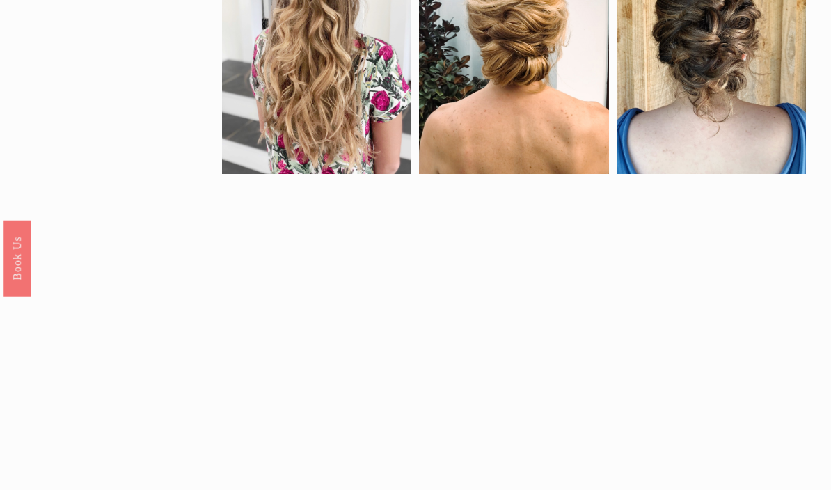
scroll to position [746, 0]
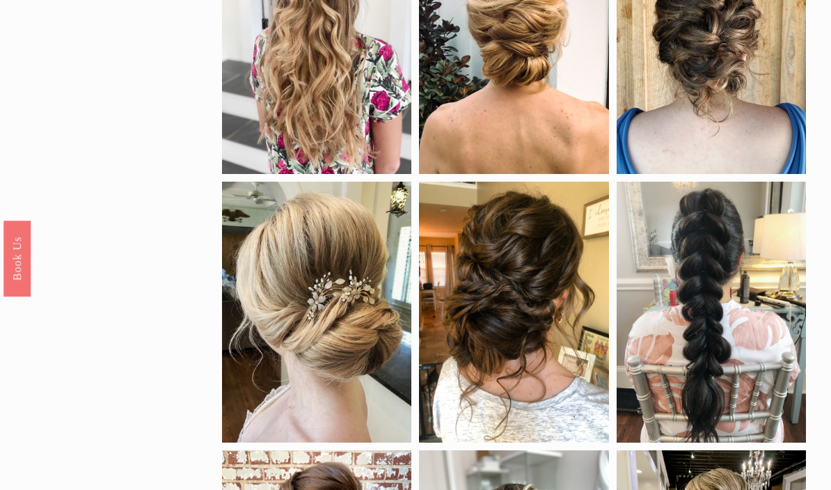
click at [502, 367] on div at bounding box center [513, 312] width 189 height 261
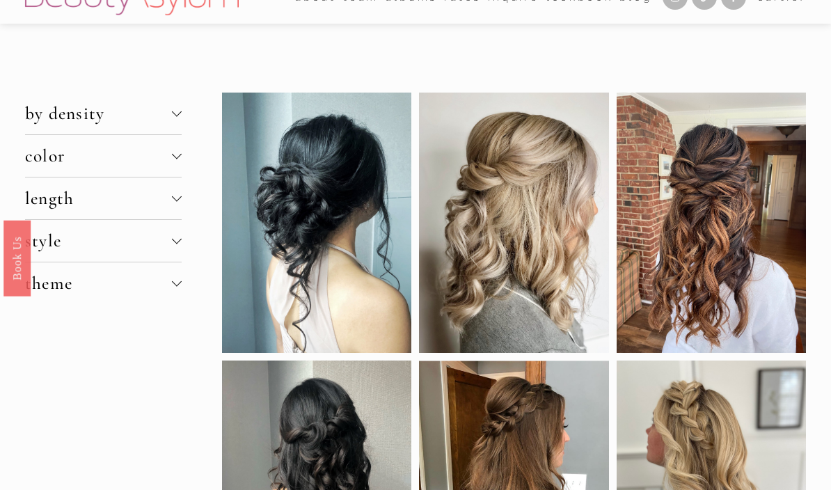
scroll to position [0, 0]
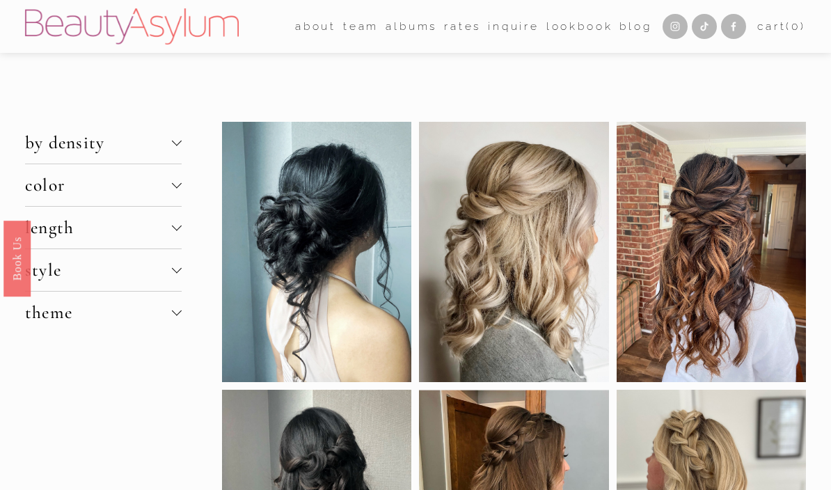
click at [171, 275] on span "style" at bounding box center [98, 270] width 147 height 21
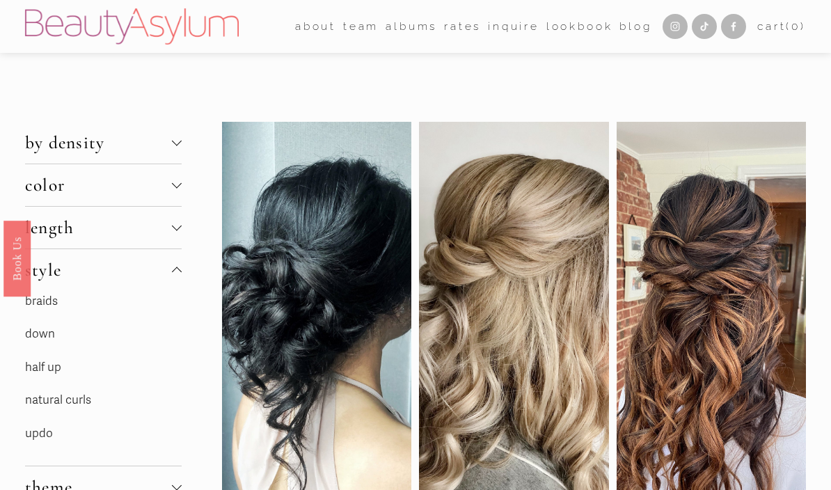
click at [34, 375] on link "half up" at bounding box center [43, 367] width 36 height 15
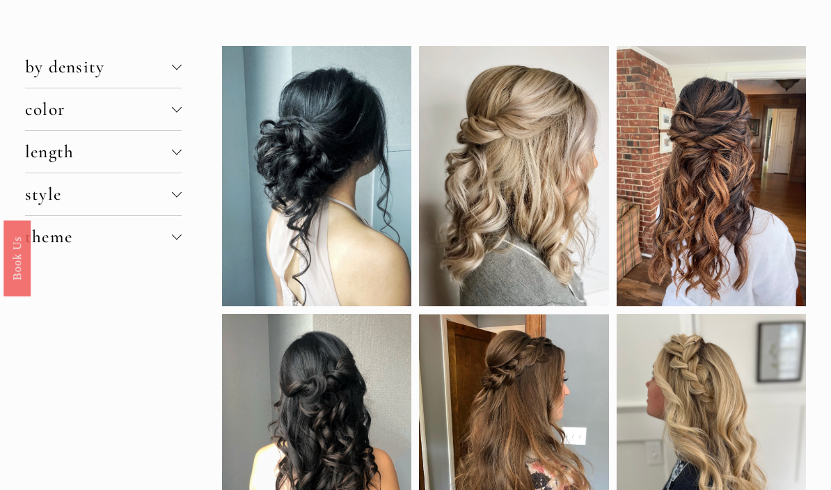
scroll to position [76, 0]
click at [723, 212] on div at bounding box center [711, 176] width 189 height 260
click at [648, 62] on link "Save" at bounding box center [647, 63] width 47 height 19
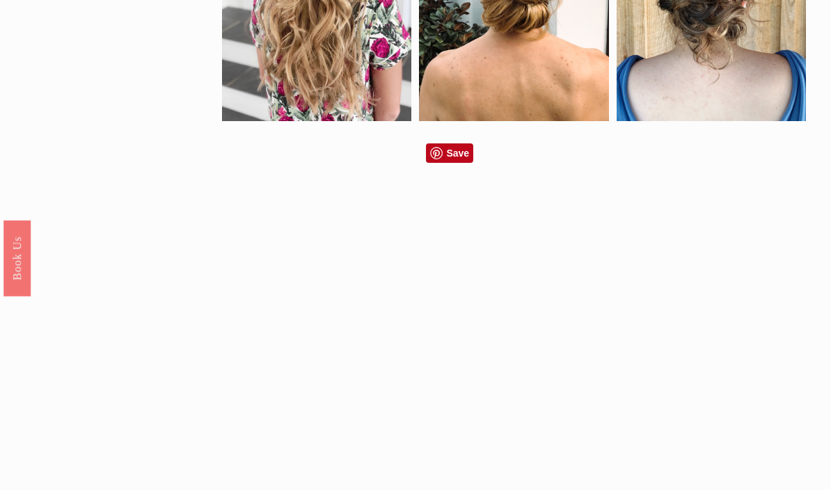
scroll to position [799, 0]
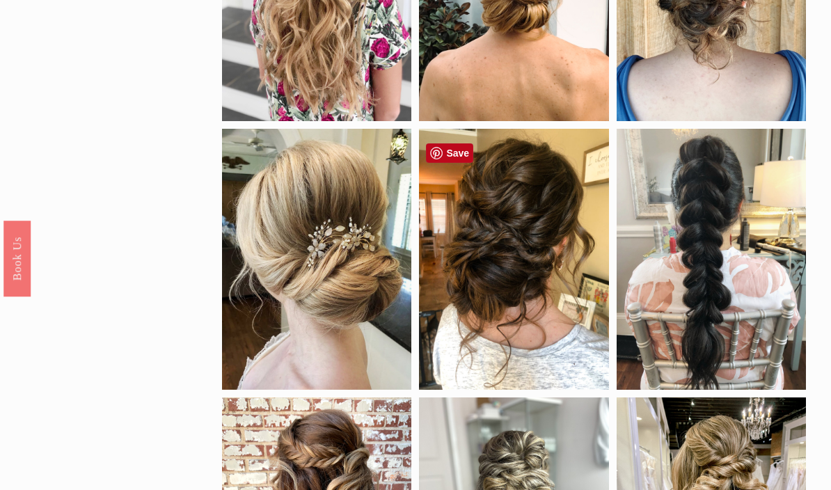
click at [510, 285] on div at bounding box center [513, 259] width 189 height 261
click at [443, 156] on link "Save" at bounding box center [449, 152] width 47 height 19
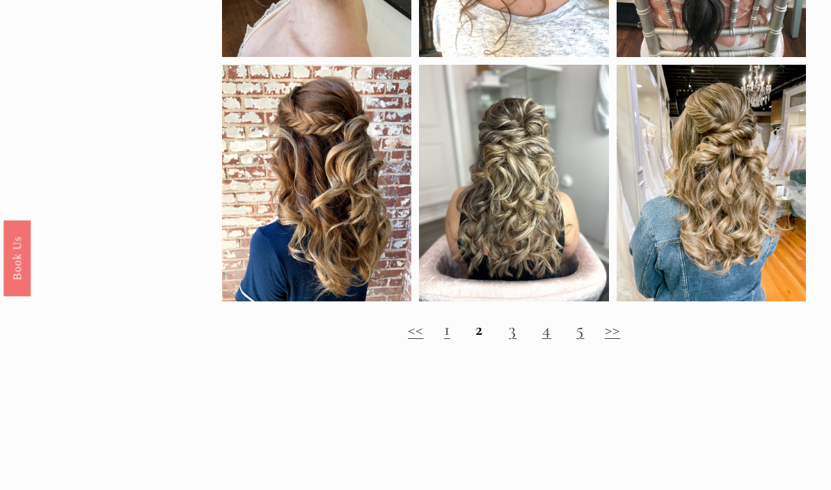
scroll to position [1132, 0]
click at [524, 340] on h2 "<< 1 2 3 4 5 >>" at bounding box center [514, 330] width 584 height 21
click at [510, 340] on link "3" at bounding box center [513, 329] width 8 height 21
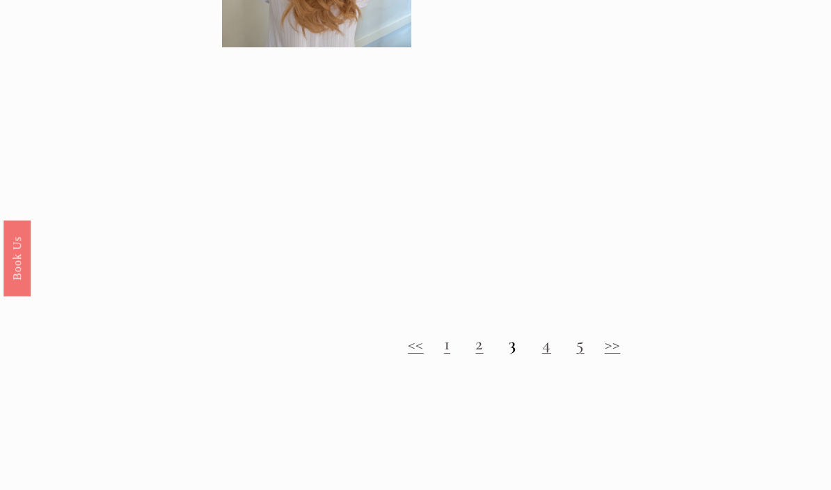
scroll to position [1065, 0]
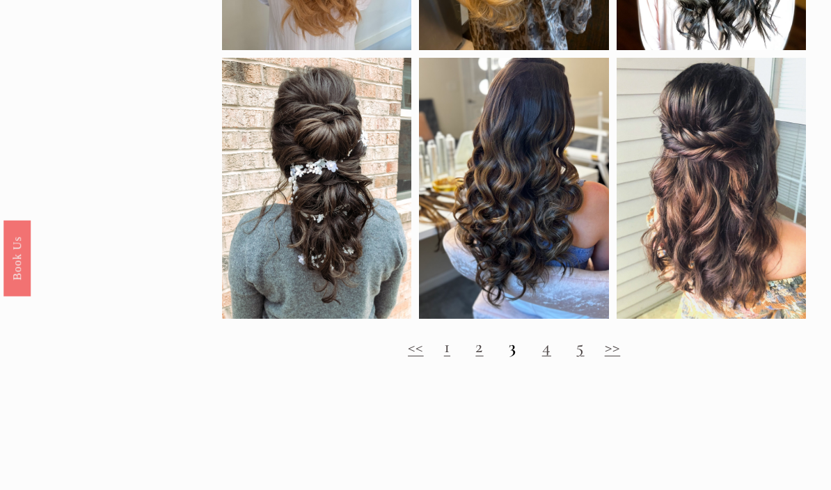
click at [518, 358] on h2 "<< 1 2 3 4 5 >>" at bounding box center [514, 348] width 584 height 21
click at [542, 358] on link "4" at bounding box center [546, 347] width 9 height 21
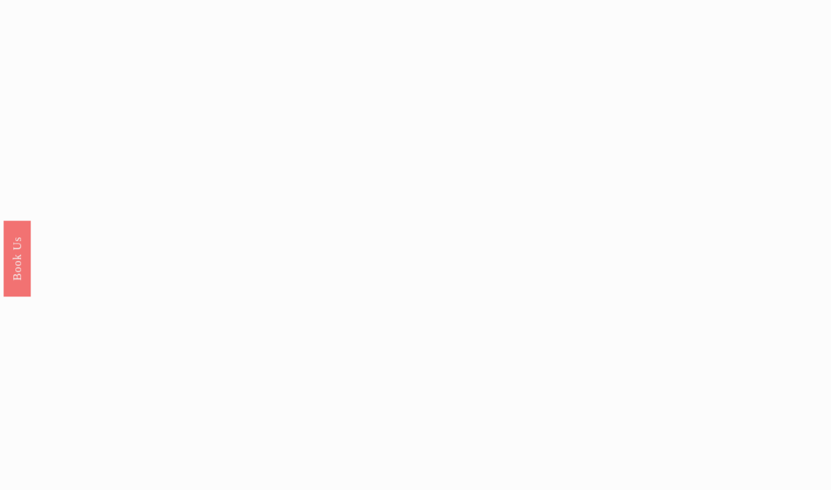
scroll to position [893, 0]
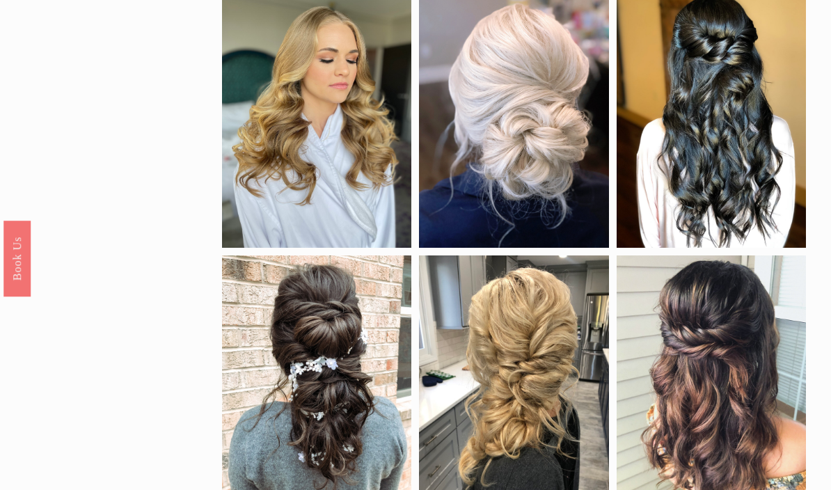
click at [345, 371] on div at bounding box center [316, 386] width 189 height 261
click at [259, 281] on link "Save" at bounding box center [252, 279] width 47 height 19
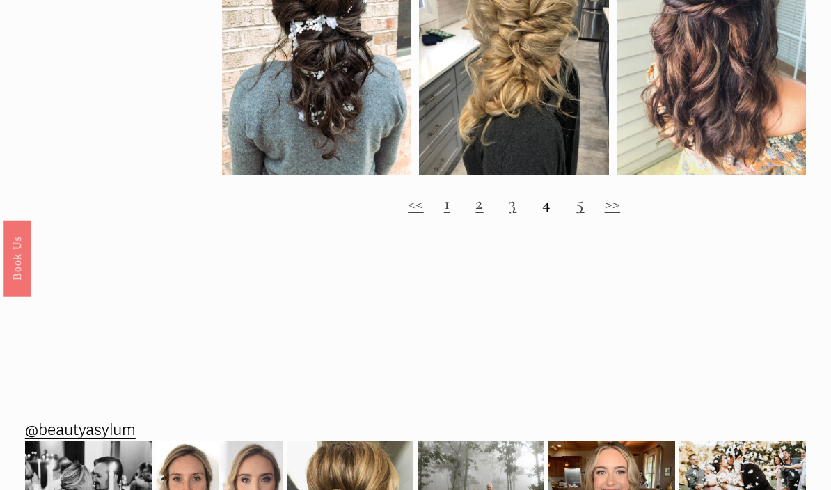
scroll to position [1234, 0]
click at [576, 214] on link "5" at bounding box center [580, 203] width 8 height 21
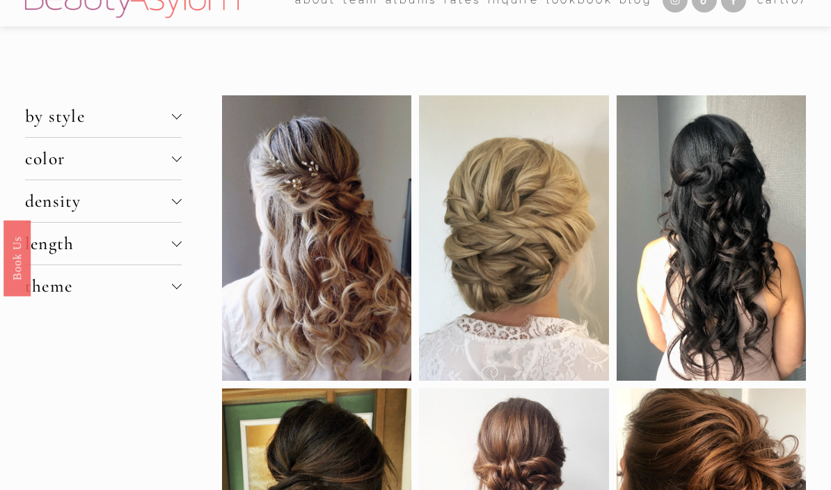
scroll to position [26, 0]
click at [330, 251] on div at bounding box center [316, 238] width 189 height 286
click at [267, 113] on link "Save" at bounding box center [252, 112] width 47 height 19
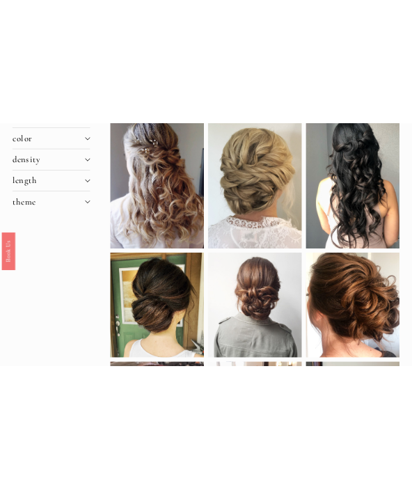
scroll to position [0, 0]
